Goal: Information Seeking & Learning: Learn about a topic

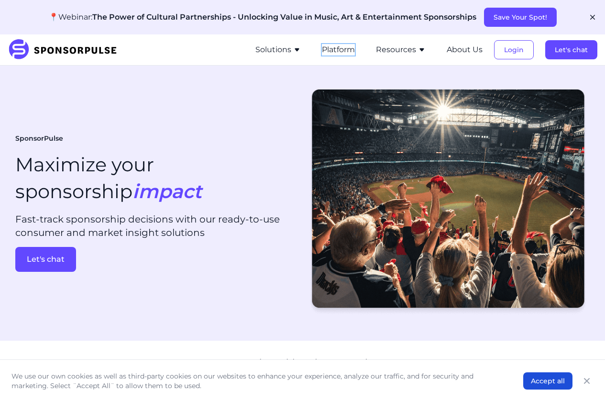
click at [327, 47] on button "Platform" at bounding box center [338, 49] width 33 height 11
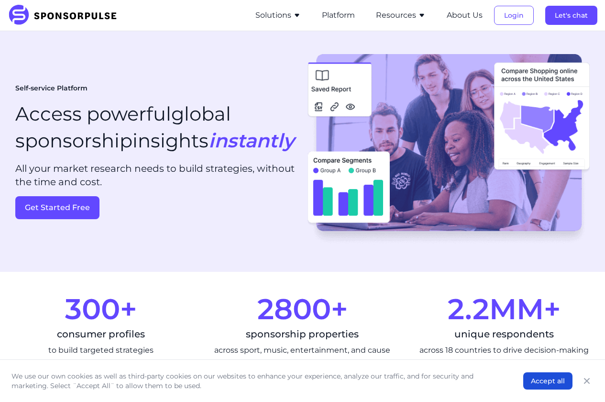
click at [279, 20] on button "Solutions" at bounding box center [277, 15] width 45 height 11
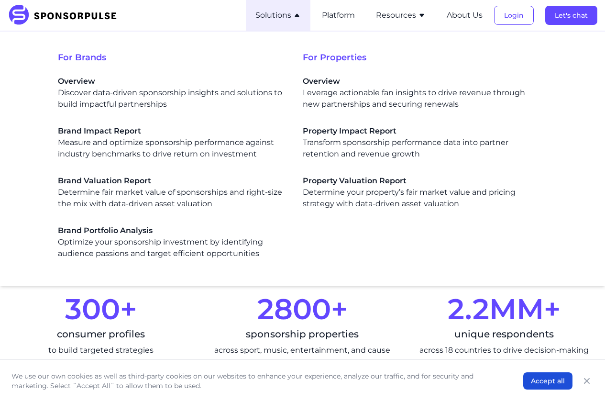
click at [279, 20] on button "Solutions" at bounding box center [277, 15] width 45 height 11
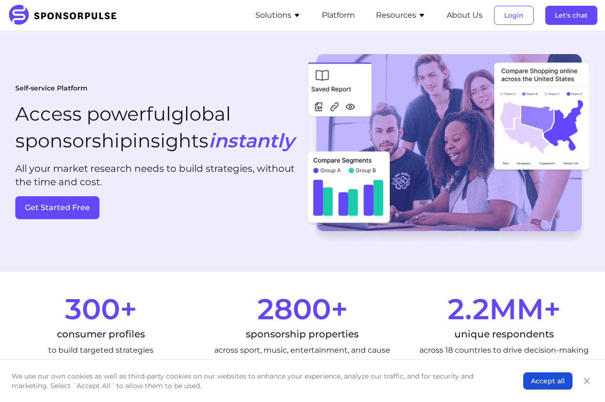
click at [247, 12] on div "SponsorPulse Solutions For Brands Overview Discover data-driven sponsorship ins…" at bounding box center [303, 15] width 590 height 31
click at [259, 13] on button "Solutions" at bounding box center [277, 15] width 45 height 11
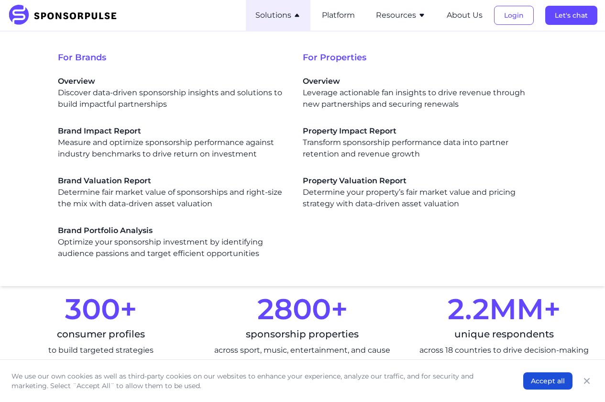
click at [197, 6] on div "SponsorPulse Solutions For Brands Overview Discover data-driven sponsorship ins…" at bounding box center [303, 15] width 590 height 31
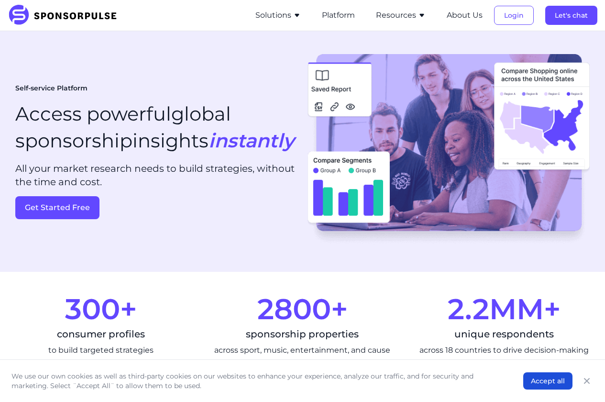
click at [409, 13] on button "Resources" at bounding box center [401, 15] width 50 height 11
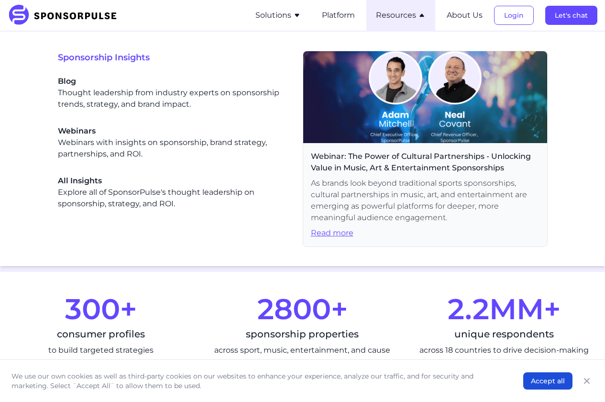
click at [409, 13] on button "Resources" at bounding box center [401, 15] width 50 height 11
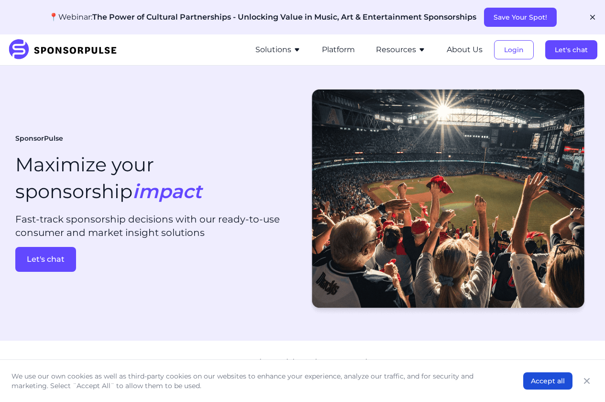
click at [423, 47] on icon "button" at bounding box center [422, 50] width 8 height 8
